Goal: Information Seeking & Learning: Learn about a topic

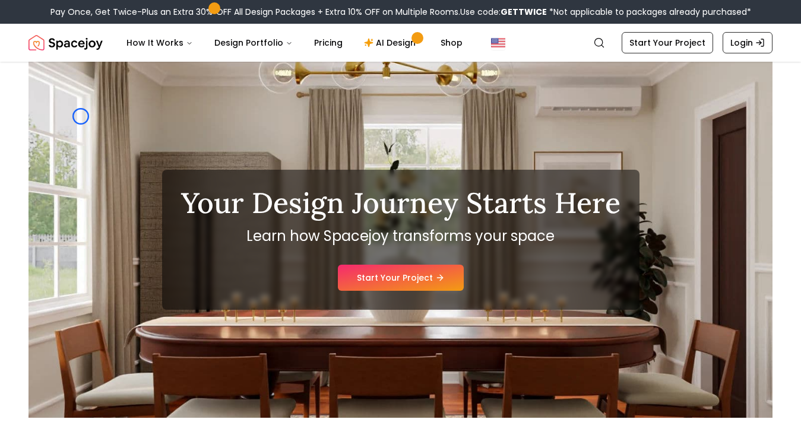
click at [81, 116] on div "Your Design Journey Starts Here Learn how Spacejoy transforms your space Start …" at bounding box center [400, 240] width 744 height 356
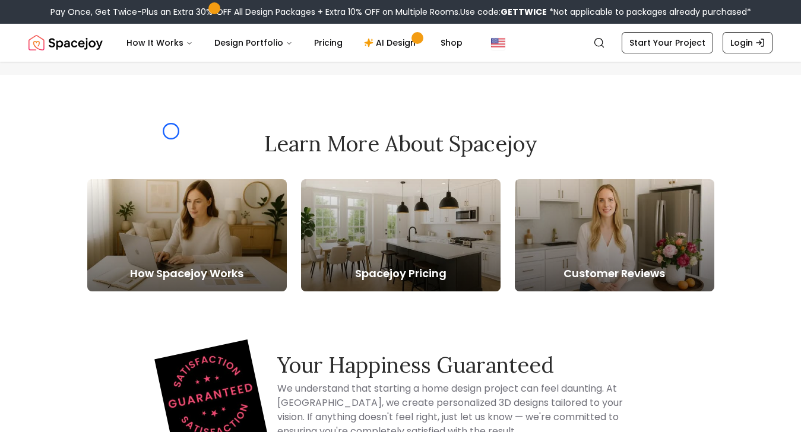
scroll to position [2268, 0]
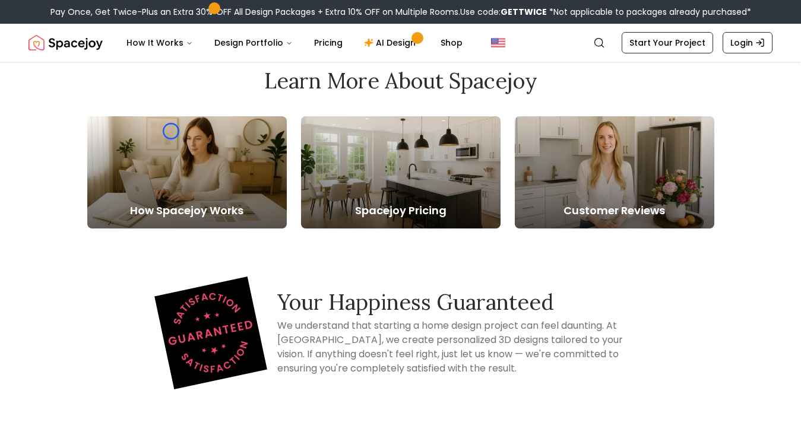
click at [81, 116] on div "Learn More About Spacejoy How Spacejoy Works Spacejoy Pricing Customer Reviews" at bounding box center [401, 149] width 684 height 160
click at [118, 93] on div "Learn More About Spacejoy How Spacejoy Works Spacejoy Pricing Customer Reviews" at bounding box center [401, 149] width 684 height 160
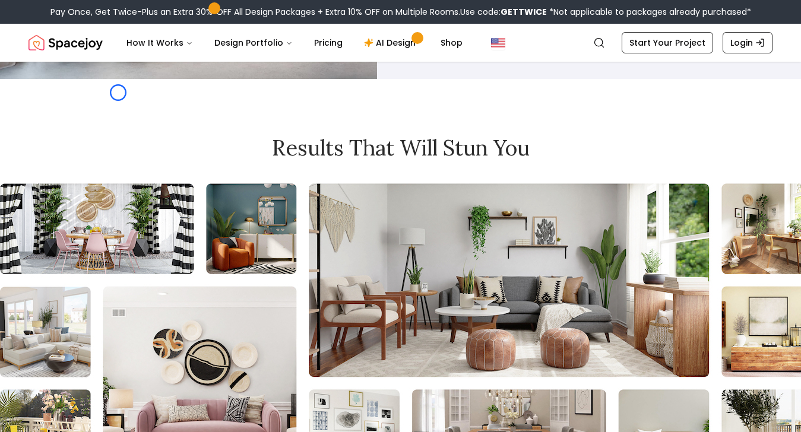
scroll to position [2859, 0]
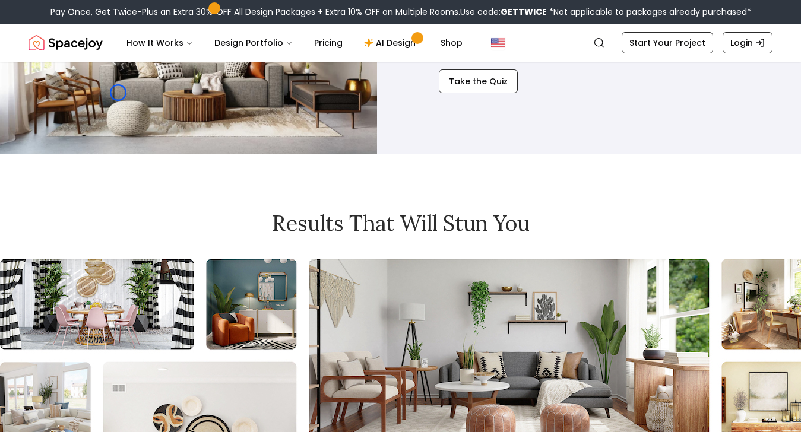
scroll to position [2685, 0]
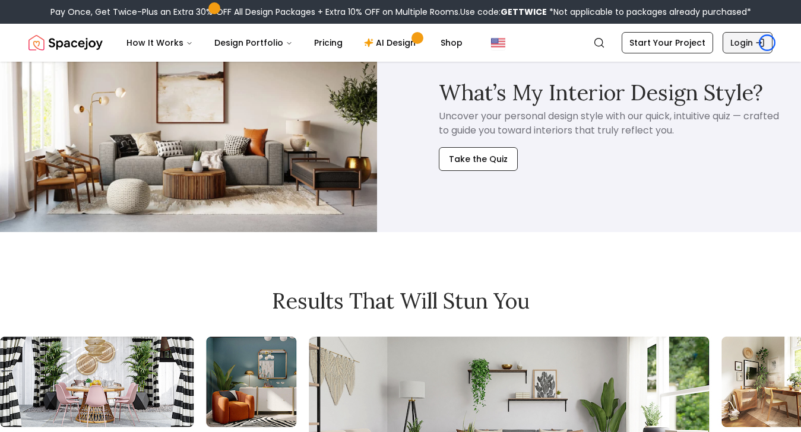
click at [767, 43] on link "Login" at bounding box center [748, 42] width 50 height 21
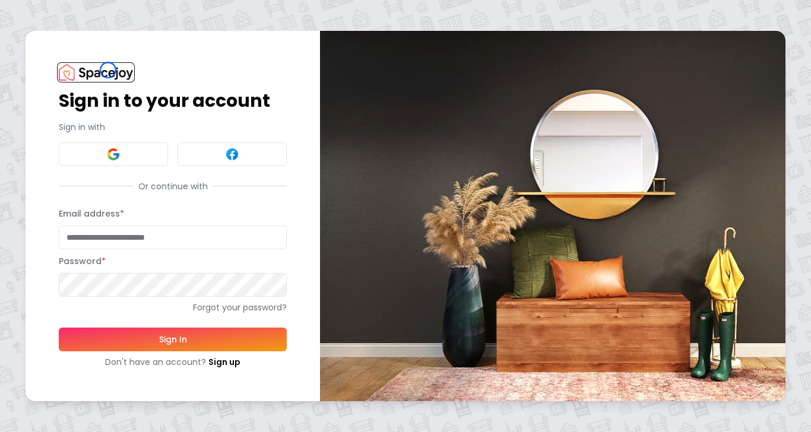
click at [108, 70] on img at bounding box center [96, 72] width 74 height 16
click at [110, 75] on img at bounding box center [96, 72] width 74 height 16
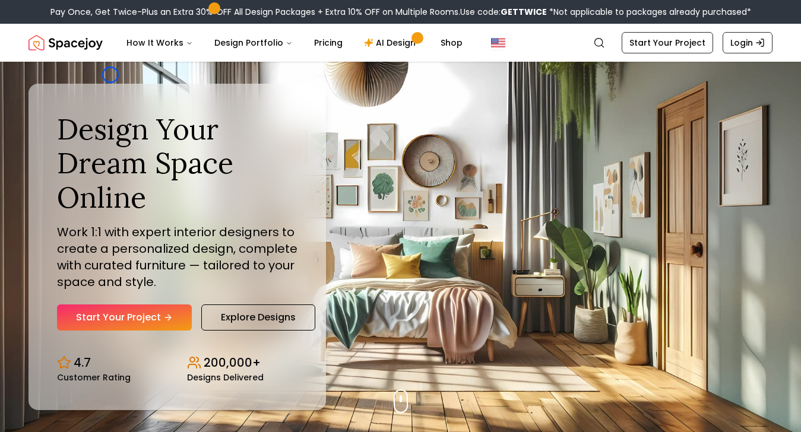
click at [74, 87] on div "Design Your Dream Space Online Work 1:1 with expert interior designers to creat…" at bounding box center [176, 247] width 297 height 327
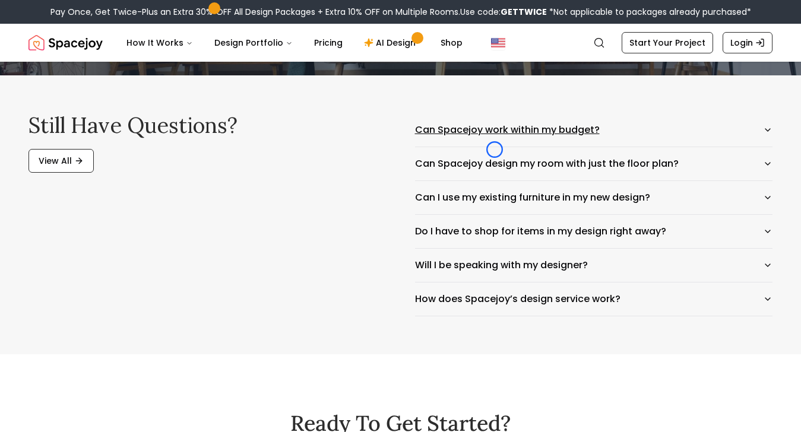
scroll to position [5536, 0]
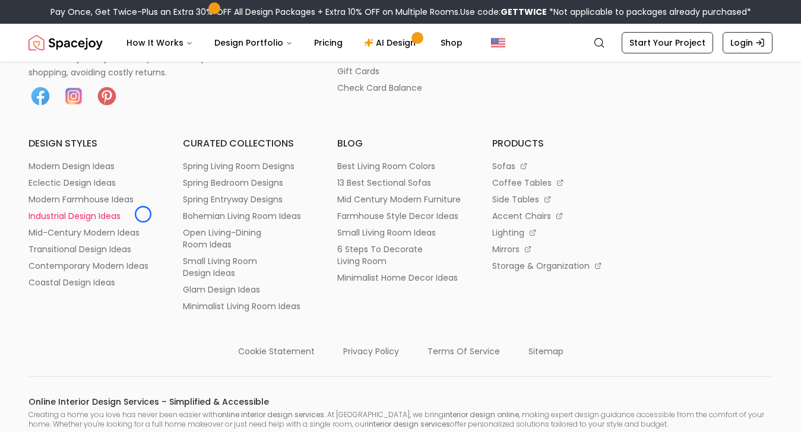
click at [143, 214] on li "industrial design ideas" at bounding box center [91, 216] width 126 height 12
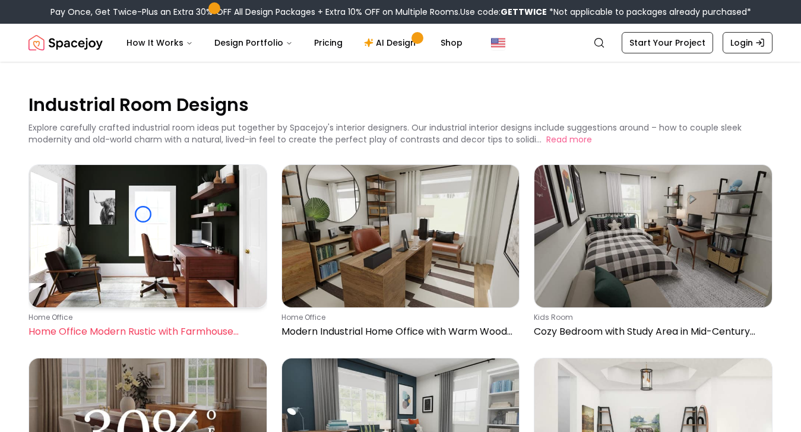
click at [143, 214] on img at bounding box center [147, 236] width 237 height 142
